Goal: Find specific page/section: Find specific page/section

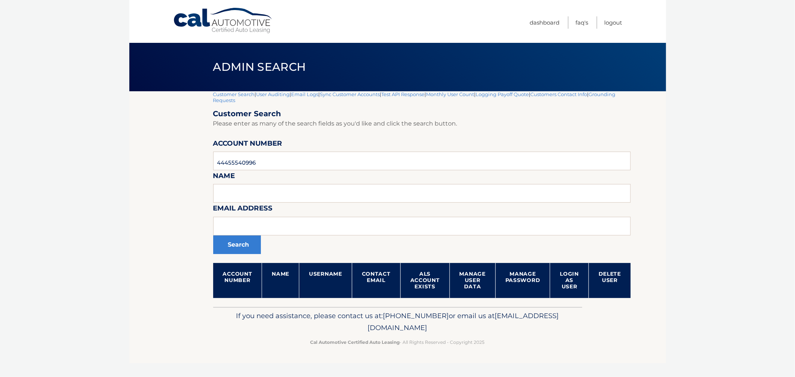
click at [215, 91] on link "Customer Search" at bounding box center [234, 94] width 42 height 6
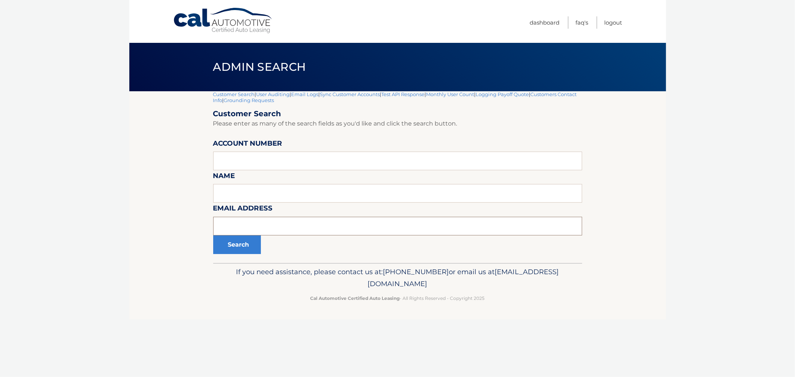
drag, startPoint x: 319, startPoint y: 219, endPoint x: 316, endPoint y: 226, distance: 7.5
click at [316, 226] on input "text" at bounding box center [397, 226] width 369 height 19
paste input "<[EMAIL_ADDRESS][DOMAIN_NAME]>"
type input "[EMAIL_ADDRESS][DOMAIN_NAME]"
click at [213, 236] on button "Search" at bounding box center [237, 245] width 48 height 19
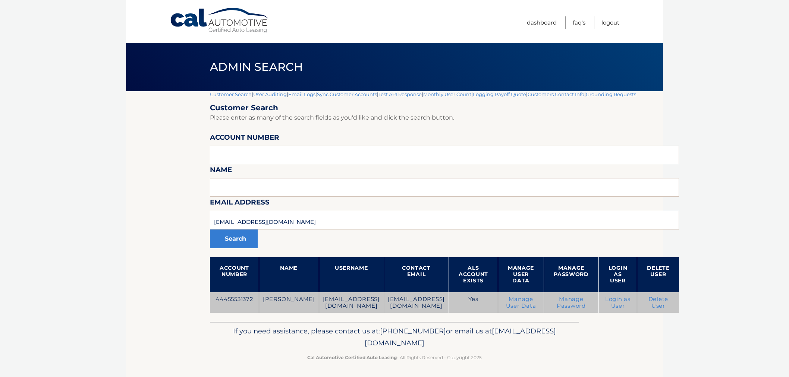
click at [227, 298] on td "44455531372" at bounding box center [234, 302] width 49 height 21
